Goal: Navigation & Orientation: Find specific page/section

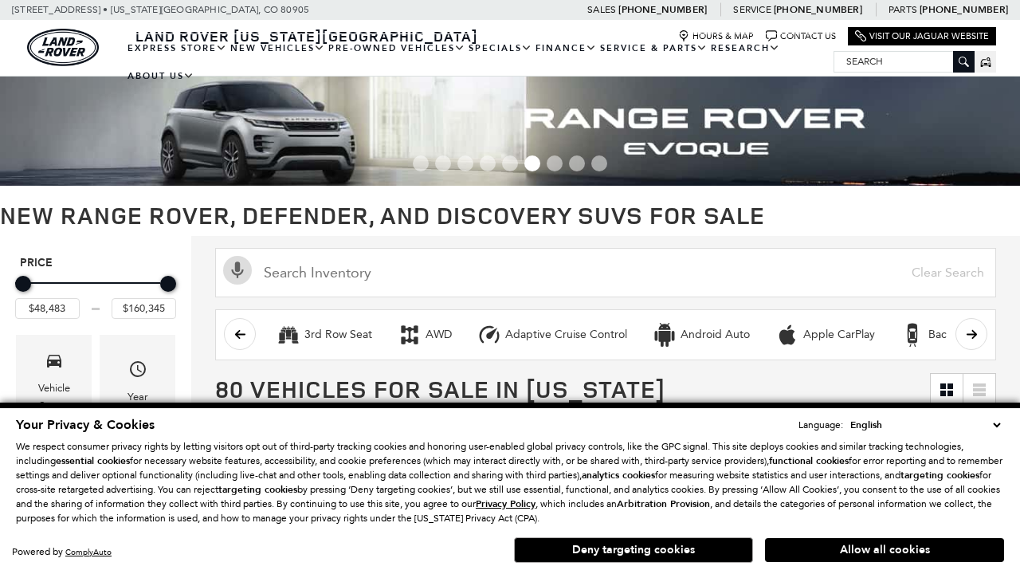
scroll to position [737, 0]
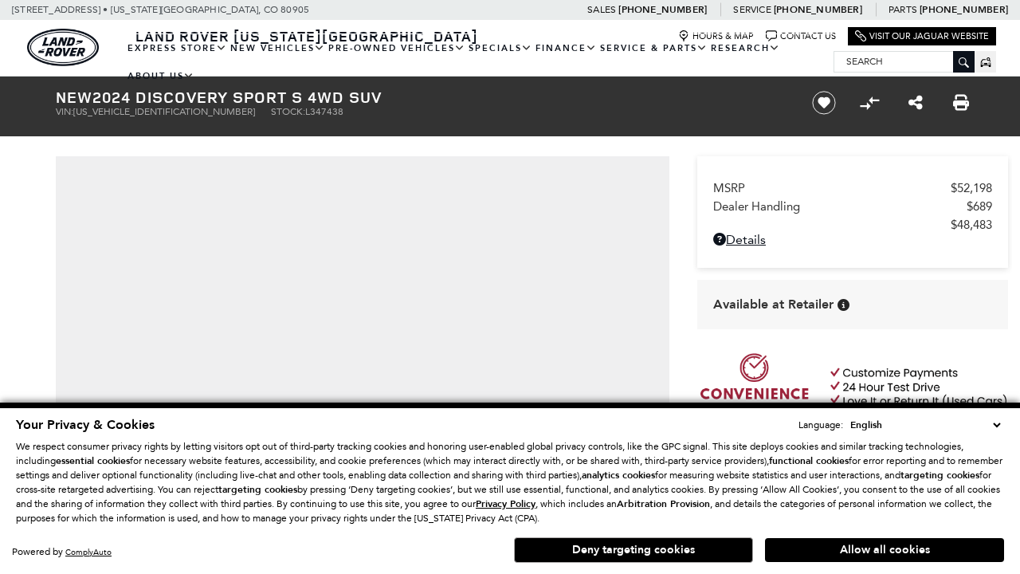
scroll to position [841, 0]
